Goal: Complete application form: Complete application form

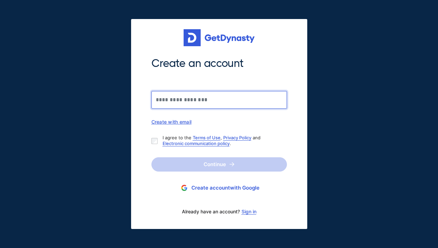
click at [188, 99] on input "Create an account" at bounding box center [220, 100] width 136 height 18
type input "**********"
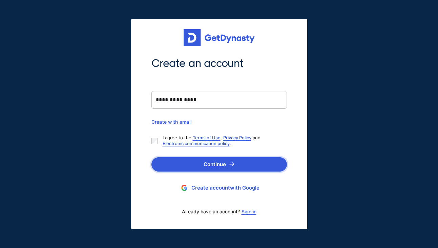
click at [208, 161] on button "Continue" at bounding box center [220, 164] width 136 height 14
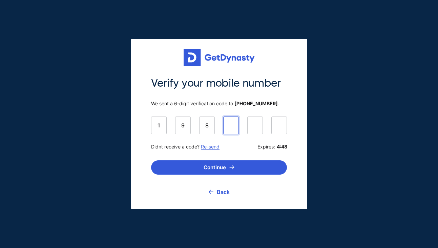
type input "******"
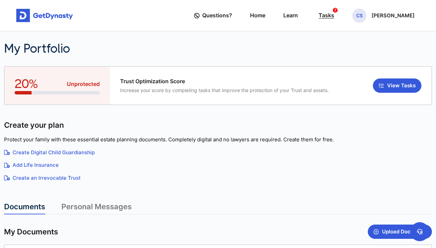
click at [334, 16] on div "Tasks 7" at bounding box center [326, 15] width 16 height 13
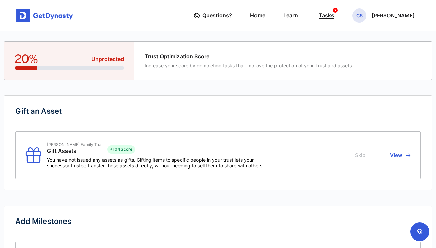
click at [334, 19] on div "Tasks 7" at bounding box center [326, 15] width 16 height 13
click at [381, 15] on p "[PERSON_NAME]" at bounding box center [392, 15] width 43 height 5
click at [265, 13] on link "Home" at bounding box center [257, 15] width 15 height 19
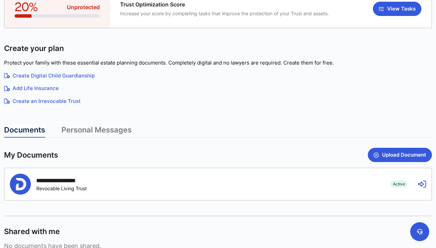
scroll to position [80, 0]
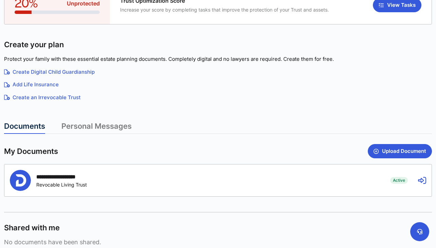
click at [421, 179] on icon at bounding box center [422, 180] width 8 height 8
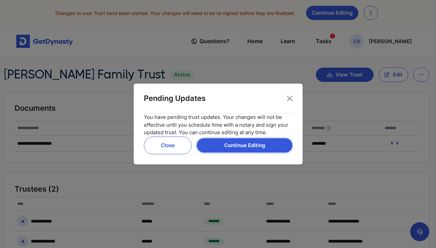
click at [258, 145] on button "Continue Editing" at bounding box center [245, 145] width 96 height 14
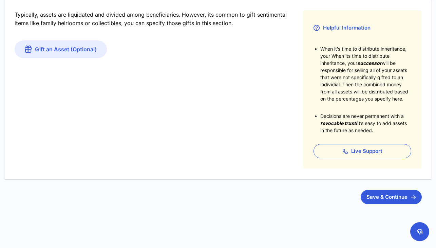
scroll to position [135, 0]
click at [388, 197] on button "Save & Continue" at bounding box center [390, 197] width 61 height 14
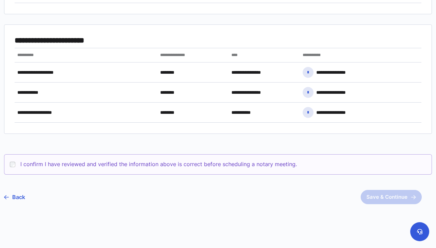
scroll to position [335, 0]
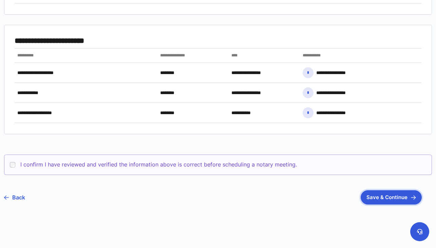
click at [385, 195] on button "Save & Continue" at bounding box center [390, 197] width 61 height 14
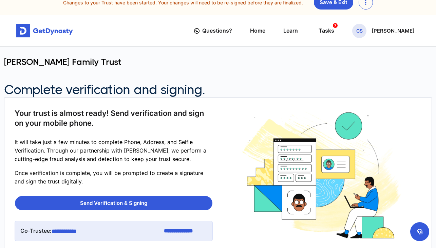
scroll to position [11, 0]
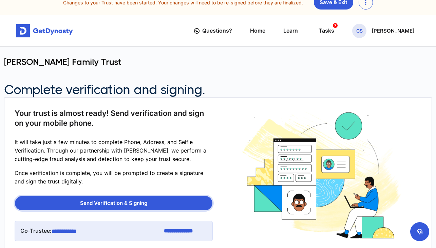
click at [114, 199] on button "Send Verification & Signing" at bounding box center [113, 203] width 197 height 14
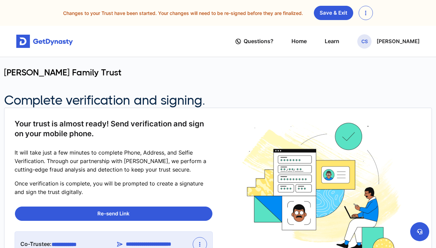
scroll to position [0, 0]
